Goal: Use online tool/utility: Utilize a website feature to perform a specific function

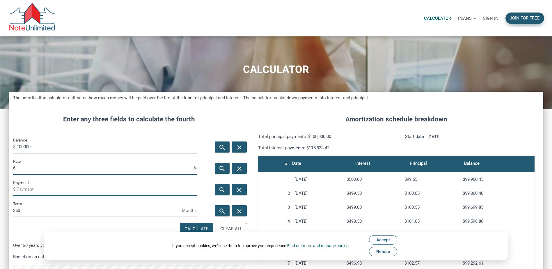
scroll to position [320, 535]
click at [485, 19] on p "Sign in" at bounding box center [490, 18] width 15 height 5
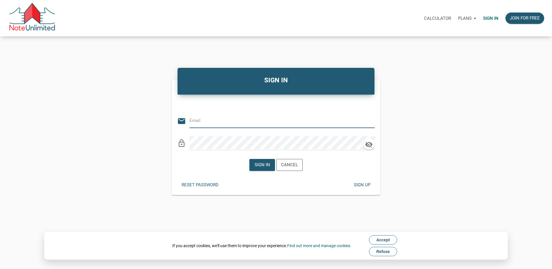
type input "[EMAIL_ADDRESS][DOMAIN_NAME]"
click at [259, 163] on div "Sign in" at bounding box center [261, 165] width 15 height 7
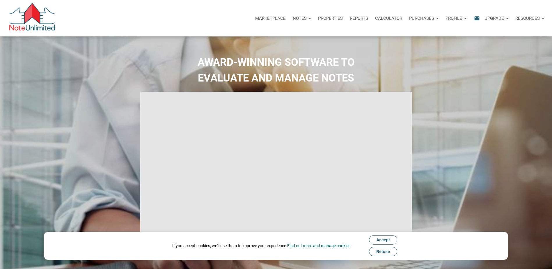
click at [398, 18] on p "Calculator" at bounding box center [388, 18] width 27 height 5
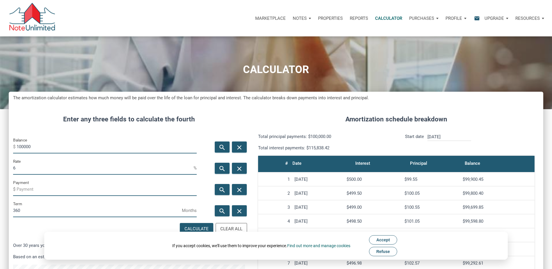
scroll to position [320, 535]
drag, startPoint x: 42, startPoint y: 142, endPoint x: 8, endPoint y: 147, distance: 34.4
click at [8, 147] on div "CALCULATOR The amortization calculator estimates how much money will be paid ov…" at bounding box center [276, 223] width 552 height 375
type input "631250"
drag, startPoint x: 15, startPoint y: 171, endPoint x: 0, endPoint y: 174, distance: 15.4
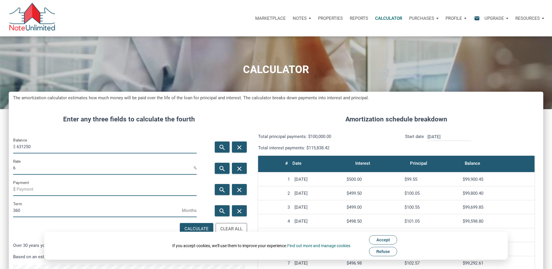
click at [0, 174] on html "Marketplace Notes Dashboard Transactions Properties Reports Calculator Purchase…" at bounding box center [276, 134] width 552 height 269
click at [38, 191] on input "Payment" at bounding box center [107, 189] width 180 height 13
click at [386, 240] on span "Accept" at bounding box center [383, 240] width 14 height 5
type input "-2625"
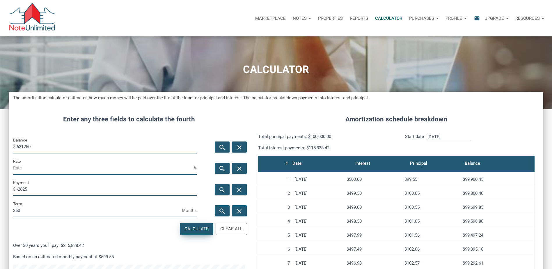
click at [190, 229] on div "Calculate" at bounding box center [197, 229] width 24 height 7
type input "2.9"
drag, startPoint x: 23, startPoint y: 167, endPoint x: -1, endPoint y: 167, distance: 23.9
click at [0, 167] on html "Marketplace Notes Dashboard Transactions Properties Reports Calculator Purchase…" at bounding box center [276, 134] width 552 height 269
drag, startPoint x: 38, startPoint y: 191, endPoint x: -1, endPoint y: 190, distance: 39.6
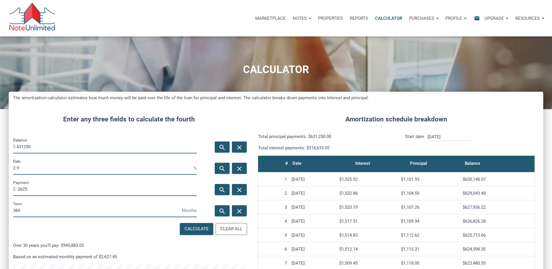
click at [0, 190] on html "Marketplace Notes Dashboard Transactions Properties Reports Calculator Purchase…" at bounding box center [276, 134] width 552 height 269
click at [27, 168] on input "2.9" at bounding box center [103, 168] width 181 height 13
click at [0, 169] on html "Marketplace Notes Dashboard Transactions Properties Reports Calculator Purchase…" at bounding box center [276, 134] width 552 height 269
type input "3.08"
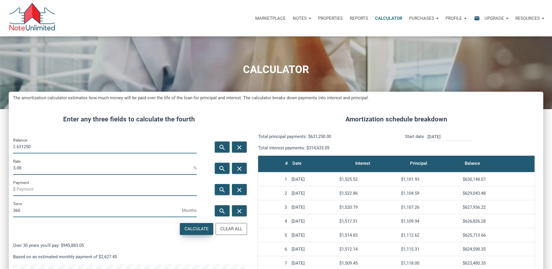
click at [195, 228] on div "Calculate" at bounding box center [197, 229] width 24 height 7
drag, startPoint x: 43, startPoint y: 188, endPoint x: -1, endPoint y: 192, distance: 44.2
click at [0, 192] on html "Marketplace Notes Dashboard Transactions Properties Reports Calculator Purchase…" at bounding box center [276, 134] width 552 height 269
type input "-2625"
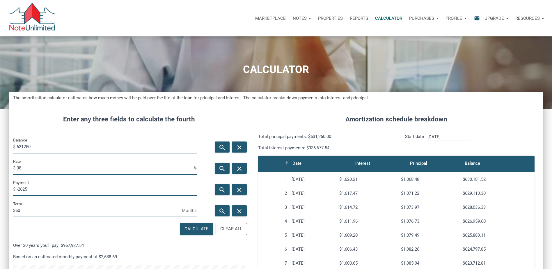
drag, startPoint x: 42, startPoint y: 164, endPoint x: -1, endPoint y: 166, distance: 42.9
click at [0, 166] on html "Marketplace Notes Dashboard Transactions Properties Reports Calculator Purchase…" at bounding box center [276, 134] width 552 height 269
drag, startPoint x: 182, startPoint y: 228, endPoint x: 101, endPoint y: 213, distance: 82.2
click at [182, 228] on div "Calculate" at bounding box center [196, 228] width 33 height 11
type input "2.9"
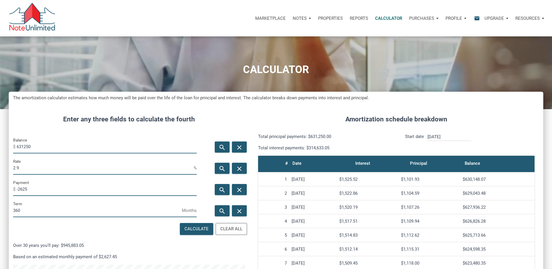
drag, startPoint x: 42, startPoint y: 188, endPoint x: -1, endPoint y: 185, distance: 43.5
click at [0, 185] on html "Marketplace Notes Dashboard Transactions Properties Reports Calculator Purchase…" at bounding box center [276, 134] width 552 height 269
click at [31, 165] on input "2.9" at bounding box center [103, 168] width 181 height 13
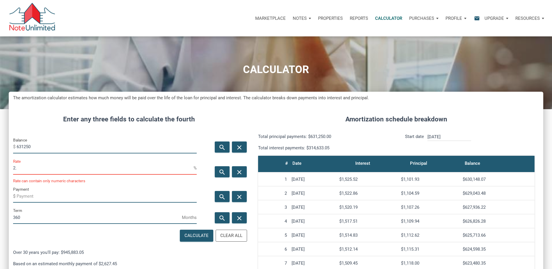
scroll to position [290846, 290638]
type input "2"
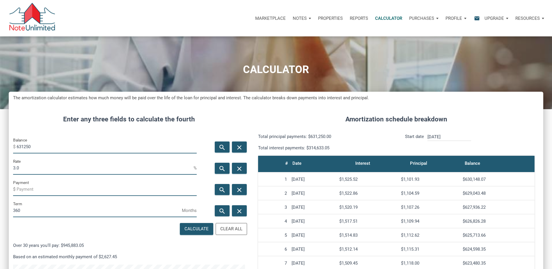
scroll to position [290853, 290638]
type input "3.08"
click at [196, 226] on div "Calculate" at bounding box center [197, 229] width 24 height 7
drag, startPoint x: 33, startPoint y: 145, endPoint x: 8, endPoint y: 146, distance: 25.3
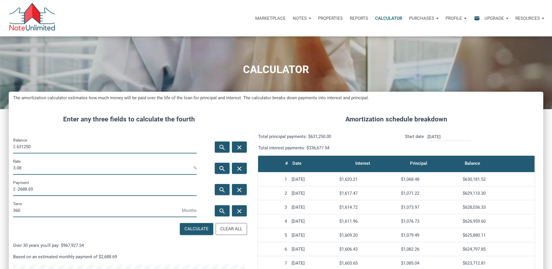
click at [9, 145] on div "Balance $ 631250" at bounding box center [105, 147] width 192 height 21
drag, startPoint x: 40, startPoint y: 188, endPoint x: -1, endPoint y: 191, distance: 41.4
click at [0, 191] on html "Marketplace Notes Dashboard Transactions Properties Reports Calculator Purchase…" at bounding box center [276, 134] width 552 height 269
type input "-2087.84"
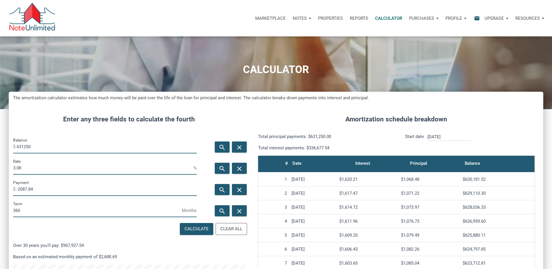
drag, startPoint x: 42, startPoint y: 146, endPoint x: 0, endPoint y: 147, distance: 41.9
click at [0, 147] on html "Marketplace Notes Dashboard Transactions Properties Reports Calculator Purchase…" at bounding box center [276, 134] width 552 height 269
drag, startPoint x: 31, startPoint y: 166, endPoint x: 0, endPoint y: 164, distance: 31.6
click at [0, 164] on html "Marketplace Notes Dashboard Transactions Properties Reports Calculator Purchase…" at bounding box center [276, 134] width 552 height 269
type input "6"
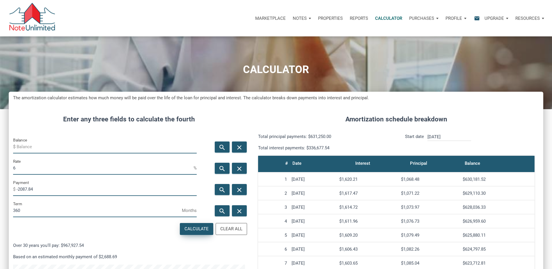
click at [205, 229] on div "Calculate" at bounding box center [197, 229] width 24 height 7
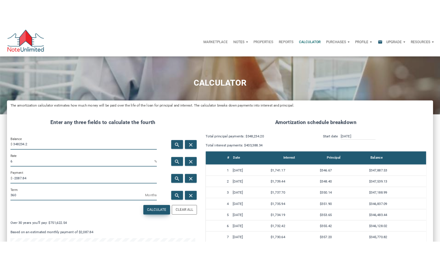
scroll to position [320, 535]
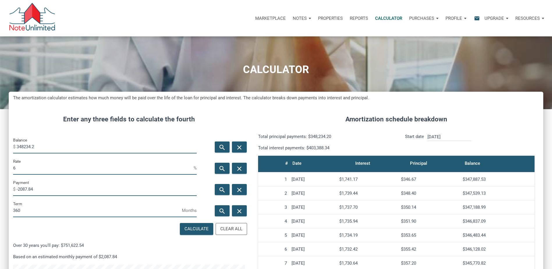
drag, startPoint x: 24, startPoint y: 147, endPoint x: -1, endPoint y: 148, distance: 25.4
click at [0, 148] on html "Marketplace Notes Dashboard Transactions Properties Reports Calculator Purchase…" at bounding box center [276, 134] width 552 height 269
type input "625000"
drag, startPoint x: 75, startPoint y: 196, endPoint x: 4, endPoint y: 192, distance: 71.2
click at [4, 192] on div "CALCULATOR The amortization calculator estimates how much money will be paid ov…" at bounding box center [276, 223] width 552 height 375
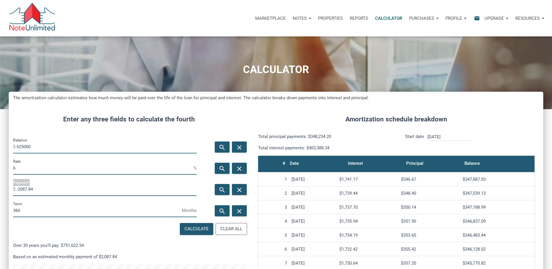
click at [0, 171] on html "Marketplace Notes Dashboard Transactions Properties Reports Calculator Purchase…" at bounding box center [276, 134] width 552 height 269
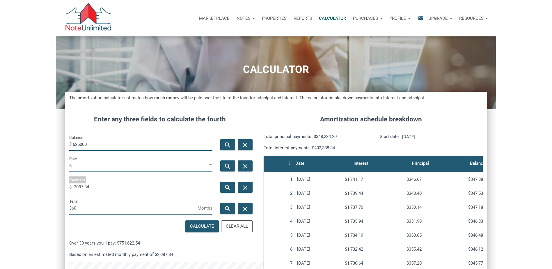
scroll to position [290885, 290750]
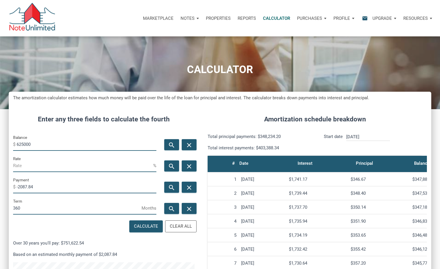
click at [246, 130] on div "Amortization schedule breakdown Total principal payments: $348,234.20 Total int…" at bounding box center [315, 242] width 232 height 273
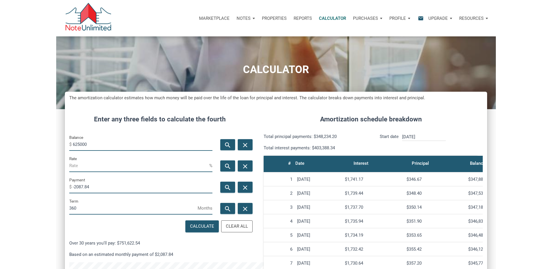
scroll to position [320, 535]
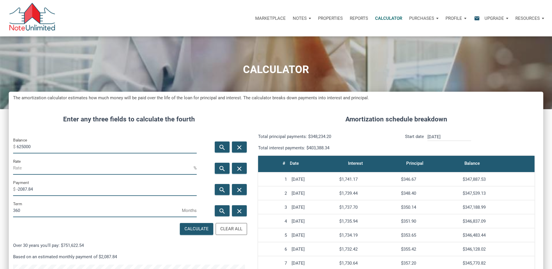
click at [0, 189] on html "Marketplace Notes Dashboard Transactions Properties Reports Calculator Purchase…" at bounding box center [276, 134] width 552 height 269
type input "-26"
drag, startPoint x: 40, startPoint y: 148, endPoint x: -1, endPoint y: 144, distance: 41.6
click at [0, 144] on html "Marketplace Notes Dashboard Transactions Properties Reports Calculator Purchase…" at bounding box center [276, 134] width 552 height 269
type input "631250"
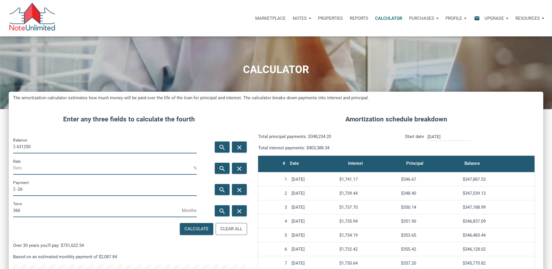
drag, startPoint x: 37, startPoint y: 191, endPoint x: 0, endPoint y: 193, distance: 36.8
click at [0, 193] on html "Marketplace Notes Dashboard Transactions Properties Reports Calculator Purchase…" at bounding box center [276, 134] width 552 height 269
click at [40, 168] on input "Rate" at bounding box center [103, 168] width 181 height 13
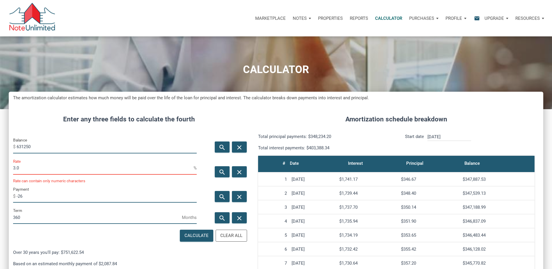
scroll to position [290853, 290638]
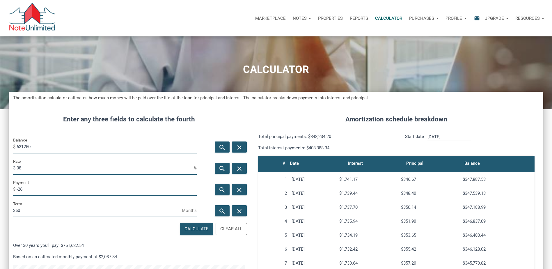
type input "3.08"
drag, startPoint x: 30, startPoint y: 187, endPoint x: -1, endPoint y: 187, distance: 31.2
click at [0, 187] on html "Marketplace Notes Dashboard Transactions Properties Reports Calculator Purchase…" at bounding box center [276, 134] width 552 height 269
click at [203, 229] on div "Calculate" at bounding box center [197, 229] width 24 height 7
type input "-2688.69"
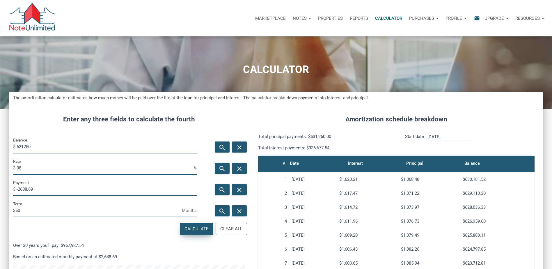
scroll to position [320, 535]
